Goal: Task Accomplishment & Management: Use online tool/utility

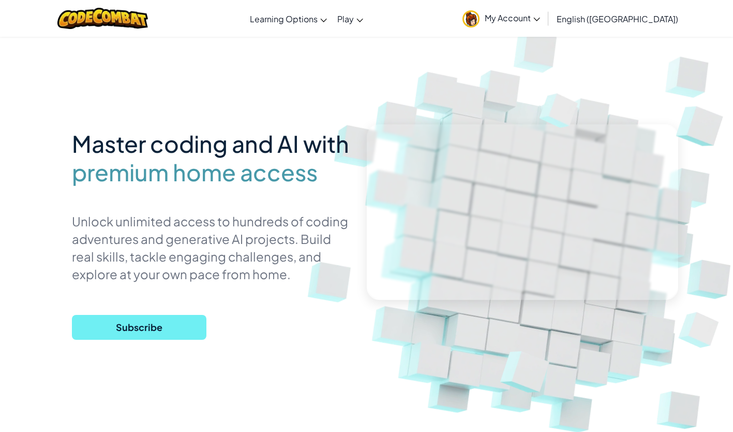
click at [193, 322] on span "Subscribe" at bounding box center [139, 327] width 135 height 25
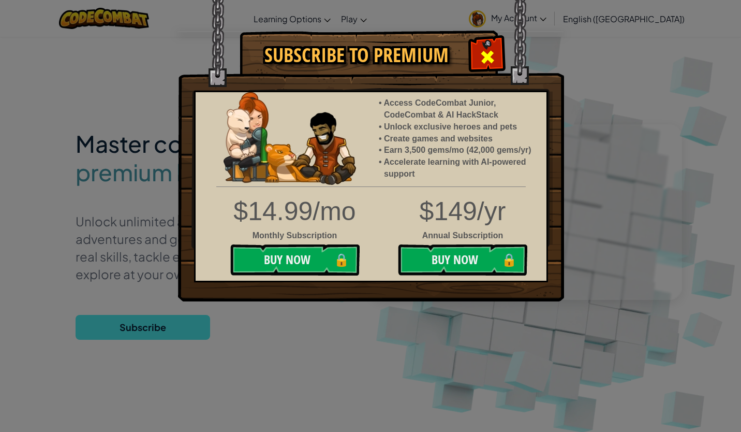
click at [487, 51] on span at bounding box center [487, 57] width 17 height 17
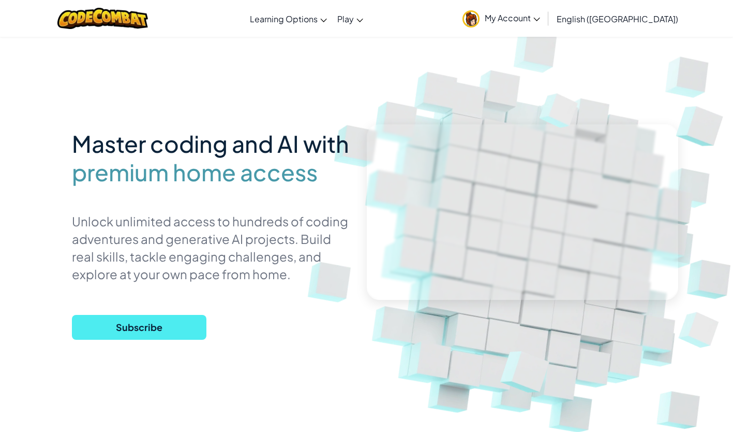
click at [540, 16] on span "My Account" at bounding box center [512, 17] width 55 height 11
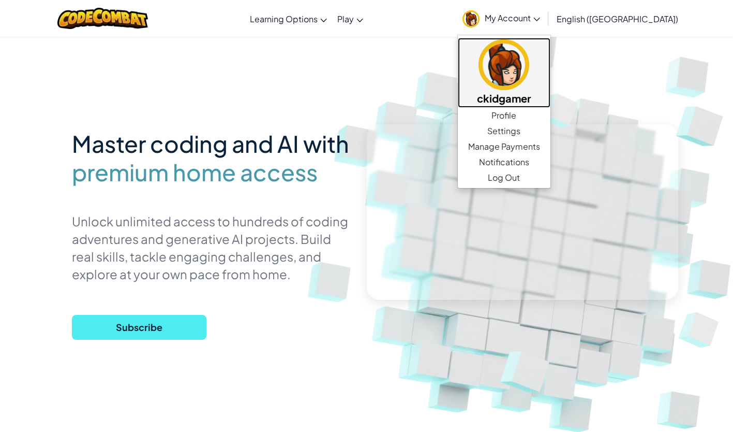
click at [540, 98] on h5 "ckidgamer" at bounding box center [504, 98] width 72 height 16
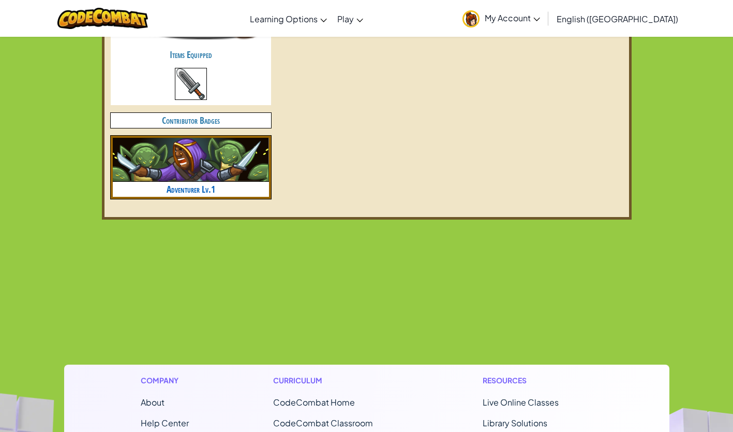
scroll to position [650, 0]
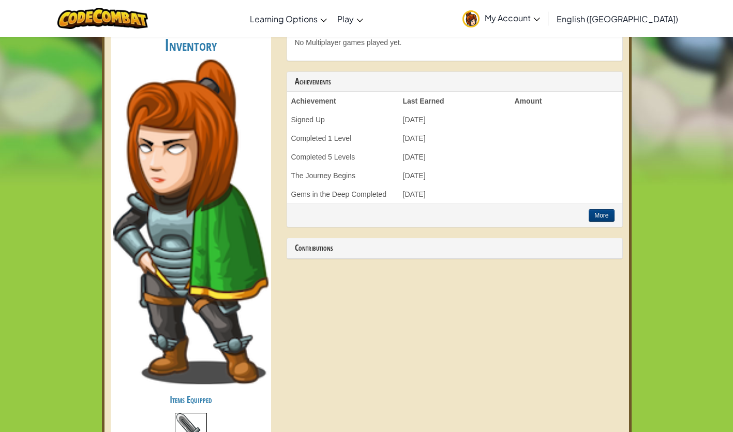
scroll to position [296, 0]
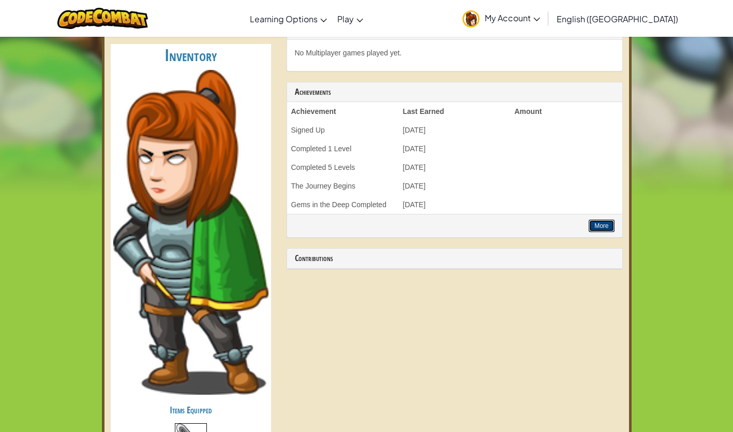
click at [597, 221] on button "More" at bounding box center [601, 225] width 25 height 12
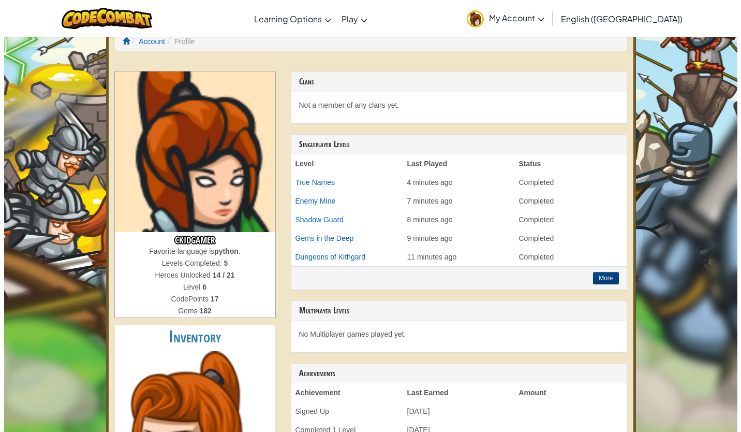
scroll to position [0, 0]
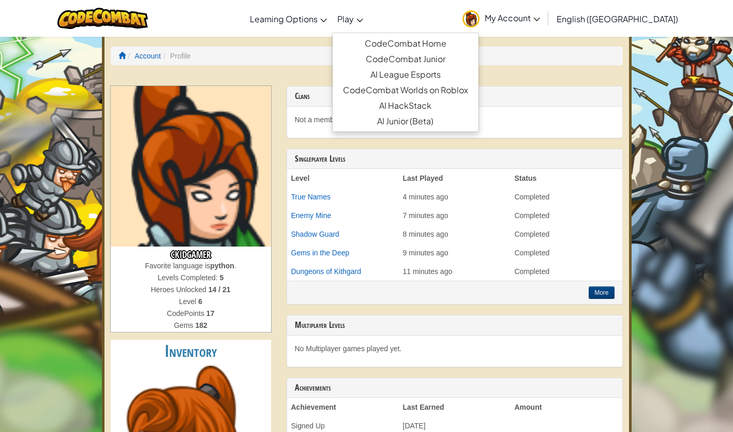
click at [354, 22] on span "Play" at bounding box center [345, 18] width 17 height 11
click at [460, 41] on link "CodeCombat Home" at bounding box center [406, 44] width 146 height 16
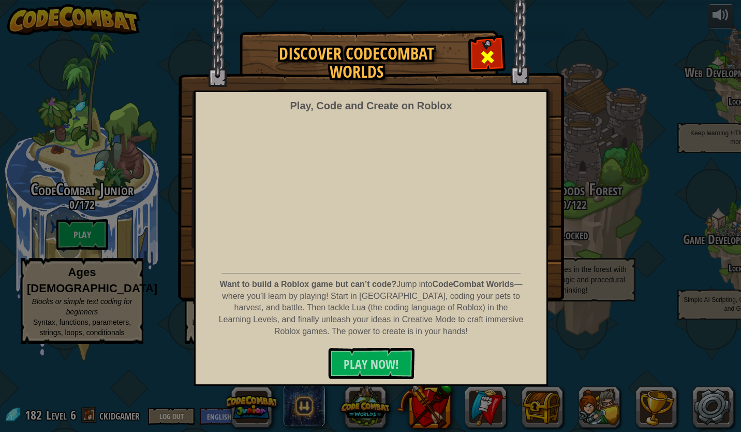
click at [482, 55] on span at bounding box center [487, 57] width 17 height 17
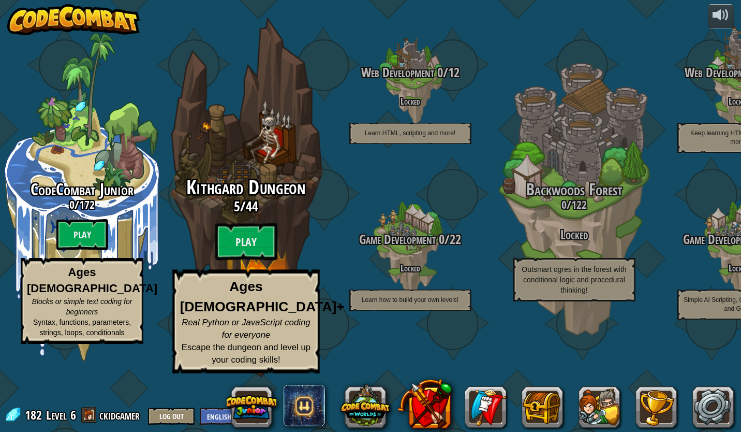
click at [262, 201] on span "Kithgard Dungeon" at bounding box center [245, 187] width 119 height 27
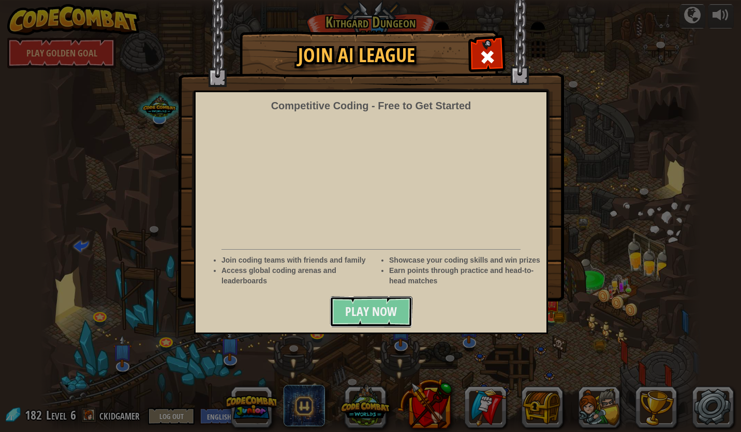
click at [372, 306] on span "Play Now" at bounding box center [371, 311] width 52 height 17
